Goal: Navigation & Orientation: Find specific page/section

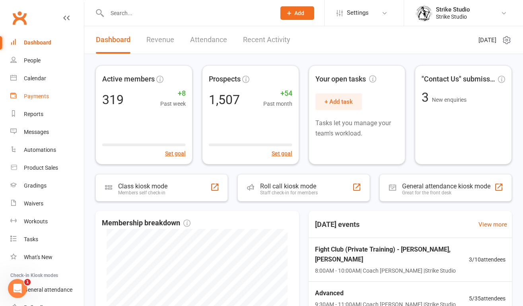
click at [42, 94] on div "Payments" at bounding box center [36, 96] width 25 height 6
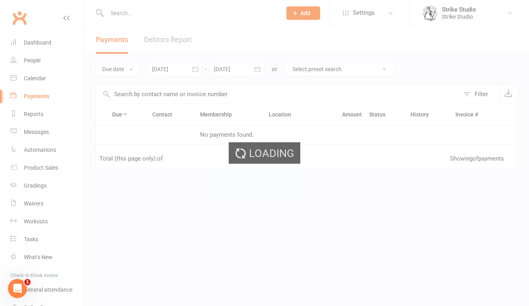
click at [39, 81] on div "Loading" at bounding box center [264, 153] width 529 height 306
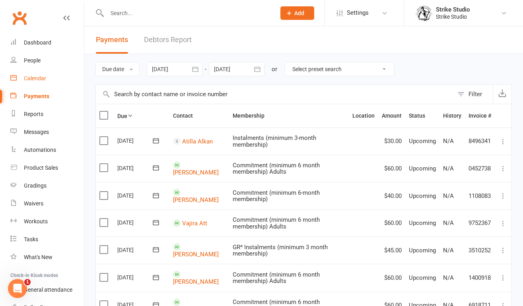
click at [39, 81] on div "Calendar" at bounding box center [35, 78] width 22 height 6
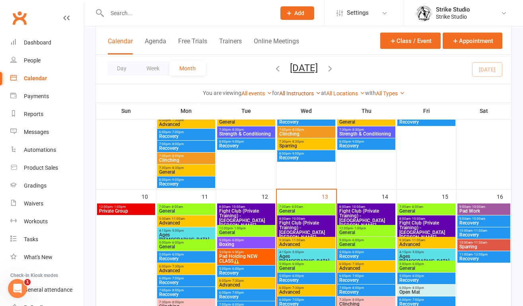
scroll to position [328, 0]
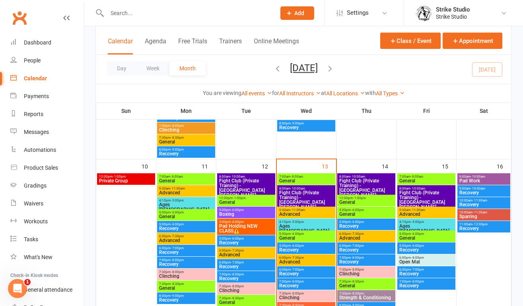
click at [302, 227] on span "Ages 6-14" at bounding box center [306, 229] width 55 height 10
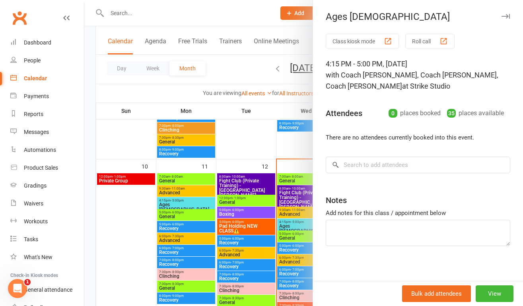
click at [288, 235] on div at bounding box center [303, 153] width 439 height 306
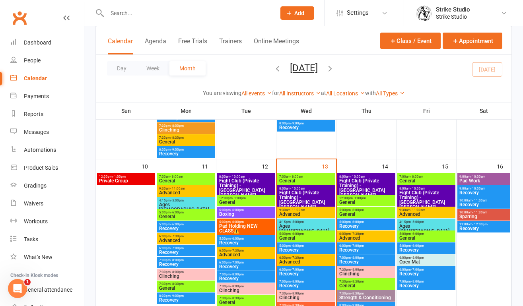
click at [290, 236] on span "General" at bounding box center [306, 238] width 55 height 5
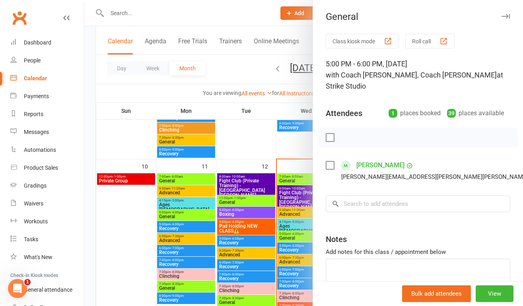
click at [286, 241] on div at bounding box center [303, 153] width 439 height 306
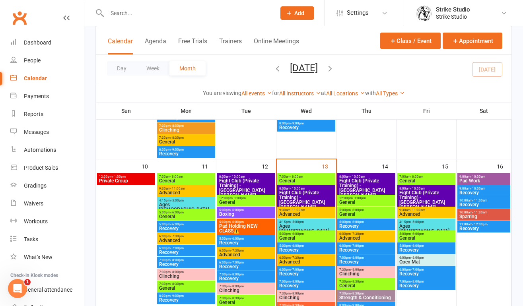
click at [287, 264] on span "Advanced" at bounding box center [306, 262] width 55 height 5
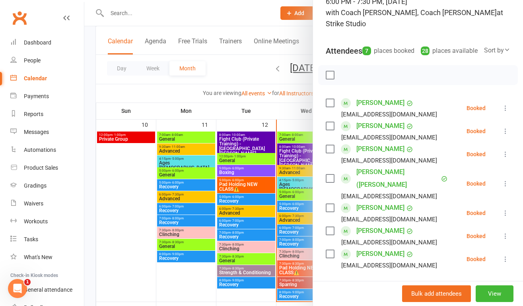
scroll to position [374, 0]
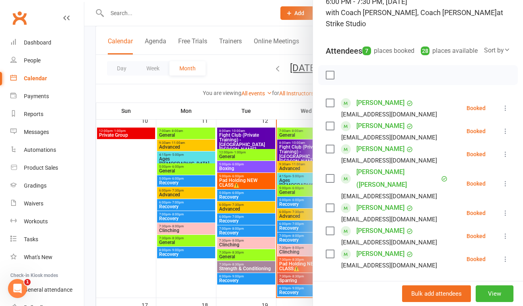
click at [284, 251] on div at bounding box center [303, 153] width 439 height 306
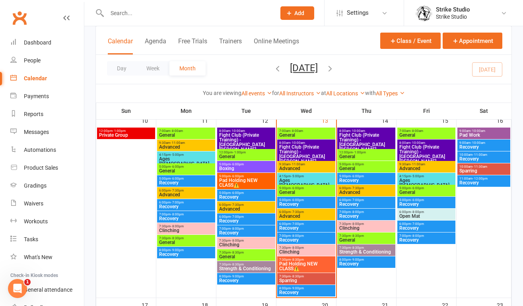
click at [284, 251] on span "Clinching" at bounding box center [306, 252] width 55 height 5
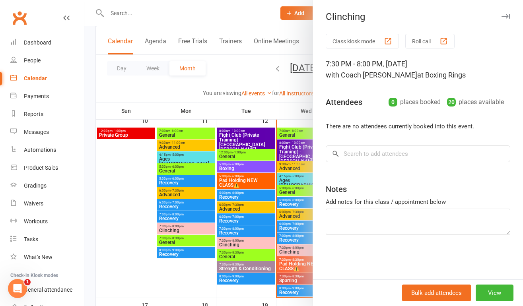
click at [285, 265] on div at bounding box center [303, 153] width 439 height 306
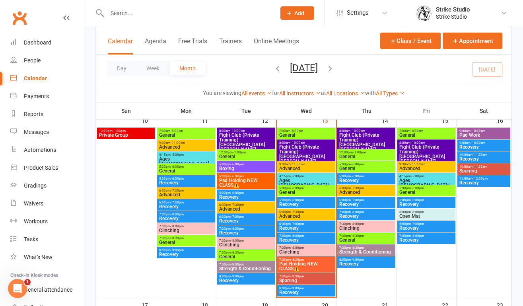
click at [285, 265] on span "Pad Holding NEW CLASS⚠️" at bounding box center [306, 267] width 55 height 10
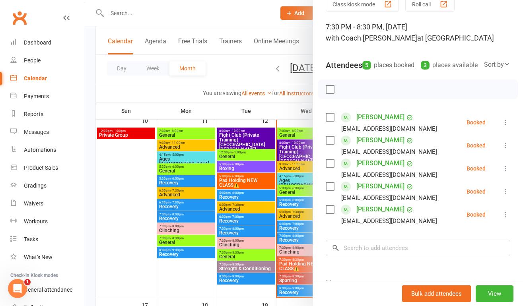
scroll to position [42, 0]
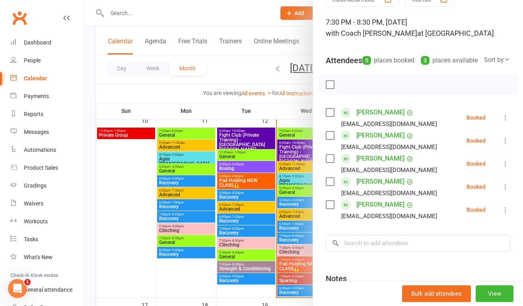
click at [288, 280] on div at bounding box center [303, 153] width 439 height 306
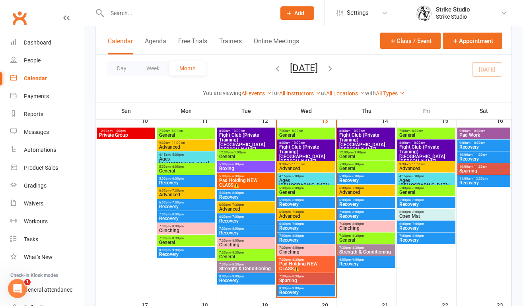
click at [294, 280] on span "Sparring" at bounding box center [306, 280] width 55 height 5
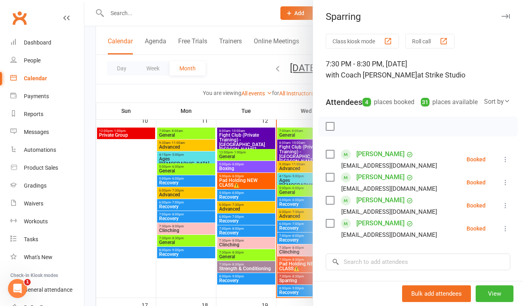
click at [236, 212] on div at bounding box center [303, 153] width 439 height 306
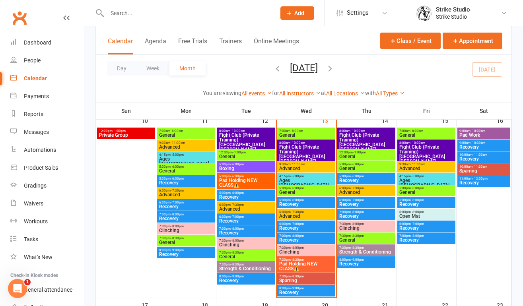
click at [236, 212] on div at bounding box center [413, 153] width 439 height 306
click at [234, 208] on span "Advanced" at bounding box center [246, 209] width 55 height 5
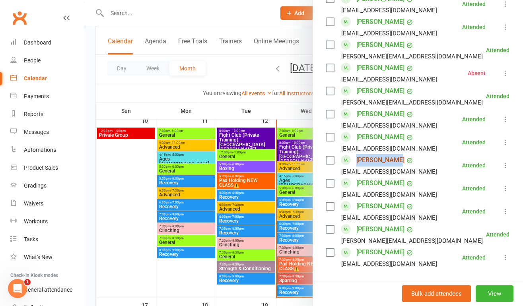
scroll to position [664, 0]
